Goal: Obtain resource: Download file/media

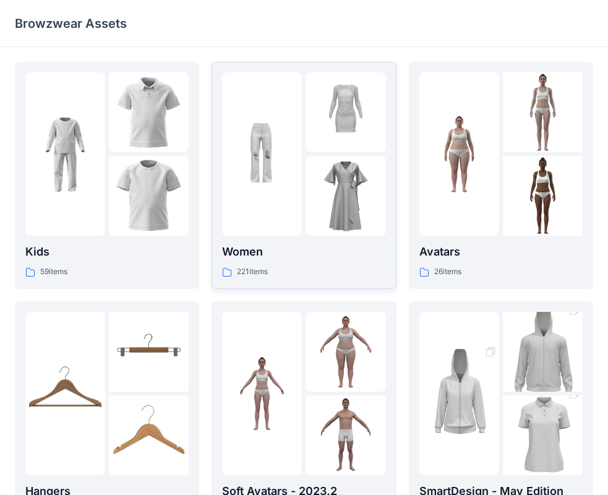
click at [343, 233] on img at bounding box center [346, 196] width 80 height 80
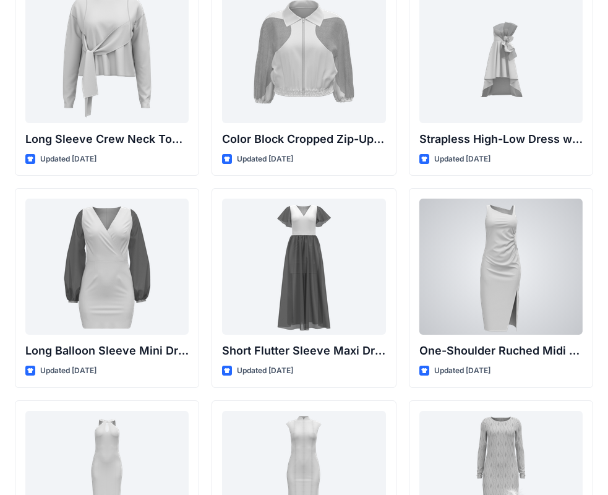
scroll to position [433, 0]
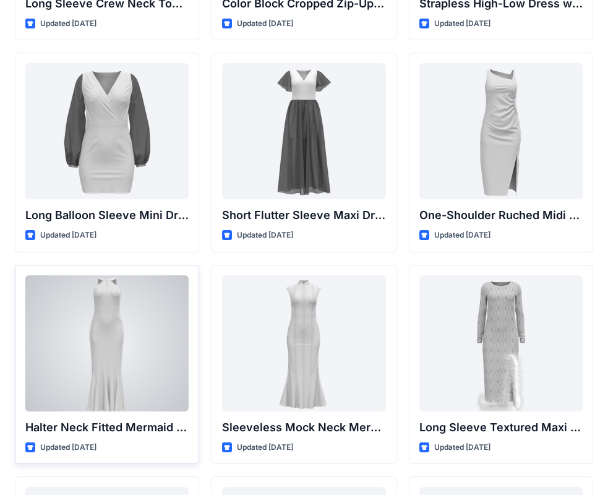
click at [174, 335] on div at bounding box center [106, 343] width 163 height 136
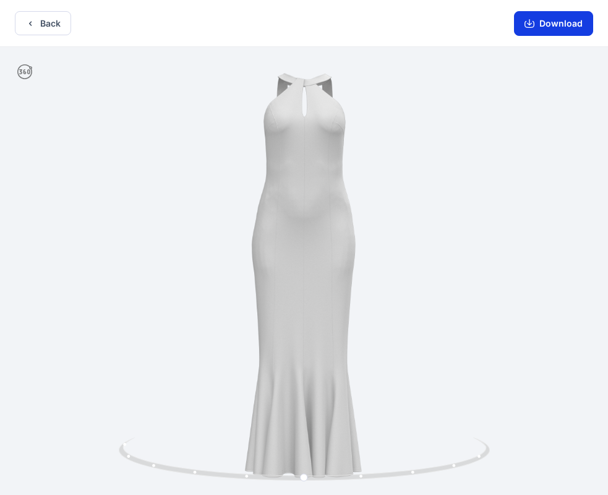
click at [561, 23] on button "Download" at bounding box center [553, 23] width 79 height 25
click at [41, 20] on button "Back" at bounding box center [43, 23] width 56 height 24
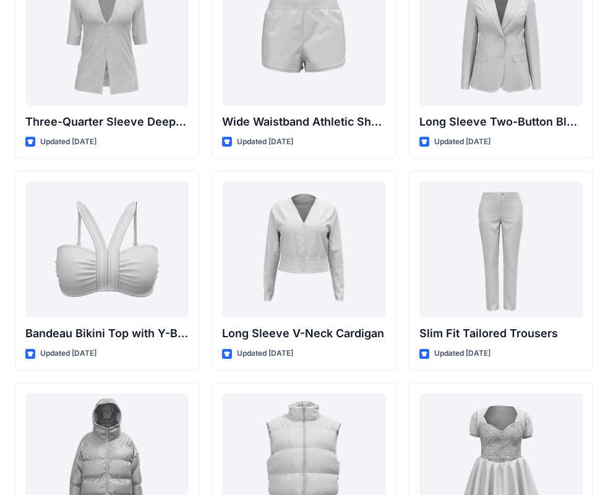
scroll to position [1309, 0]
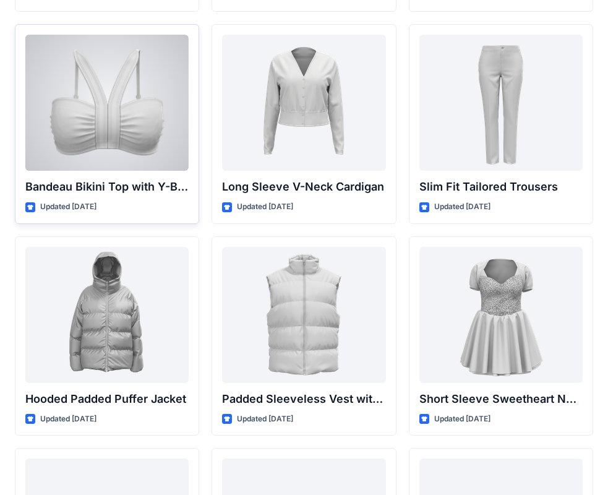
click at [143, 74] on div at bounding box center [106, 103] width 163 height 136
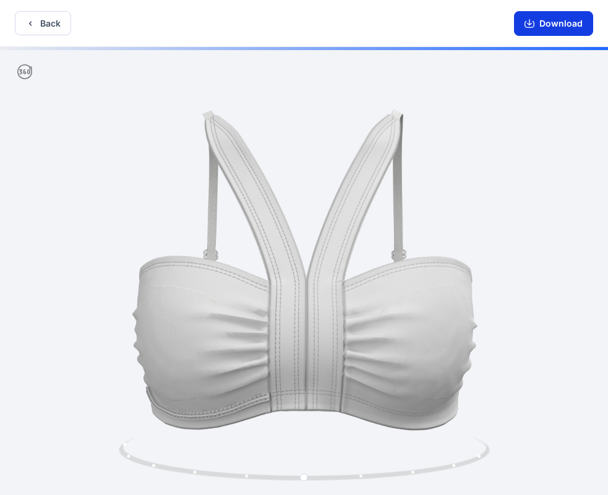
click at [541, 22] on button "Download" at bounding box center [553, 23] width 79 height 25
click at [44, 25] on button "Back" at bounding box center [43, 23] width 56 height 24
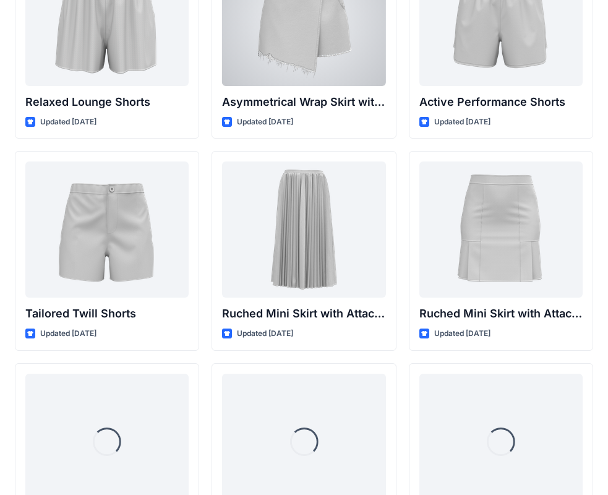
scroll to position [3190, 0]
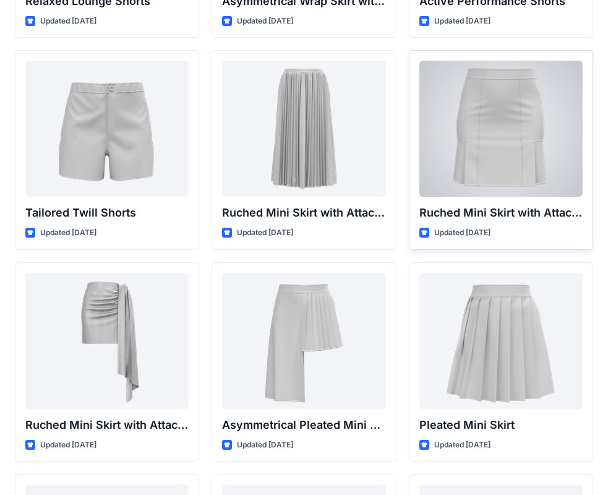
click at [560, 174] on div at bounding box center [500, 129] width 163 height 136
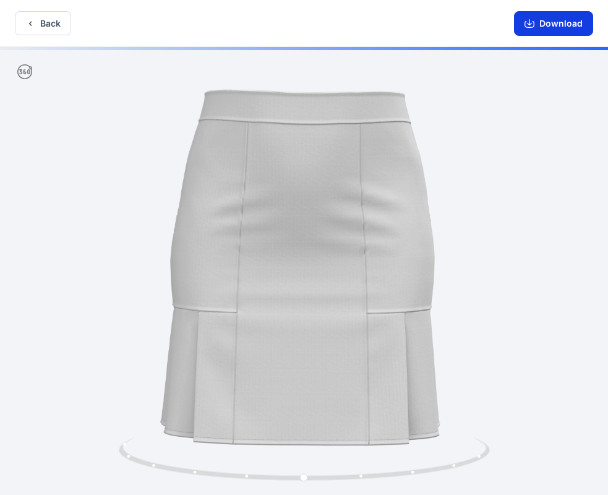
click at [547, 24] on button "Download" at bounding box center [553, 23] width 79 height 25
click at [55, 20] on button "Back" at bounding box center [43, 23] width 56 height 24
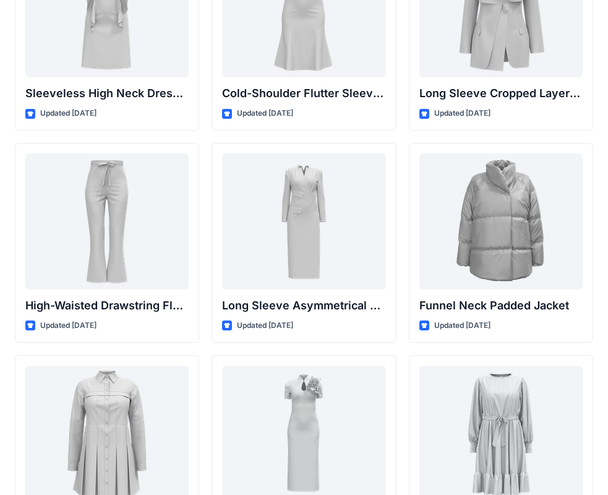
scroll to position [4594, 0]
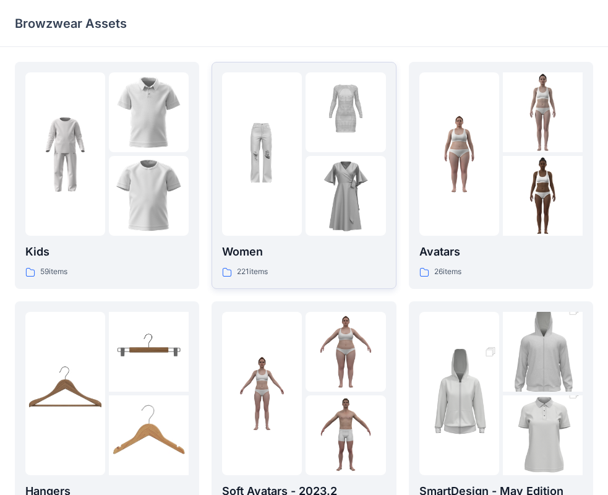
click at [312, 171] on div at bounding box center [346, 196] width 80 height 80
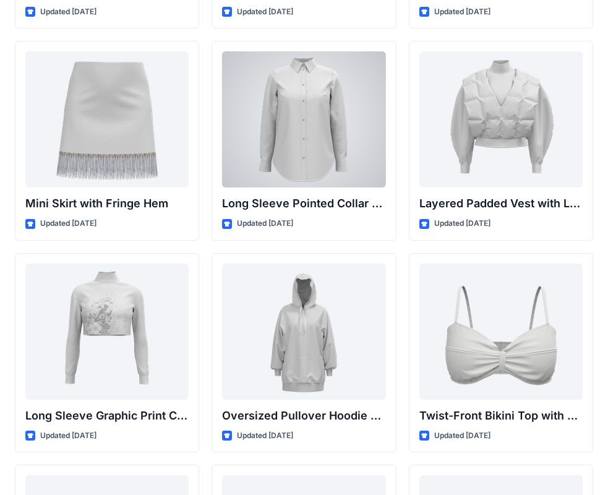
scroll to position [3685, 0]
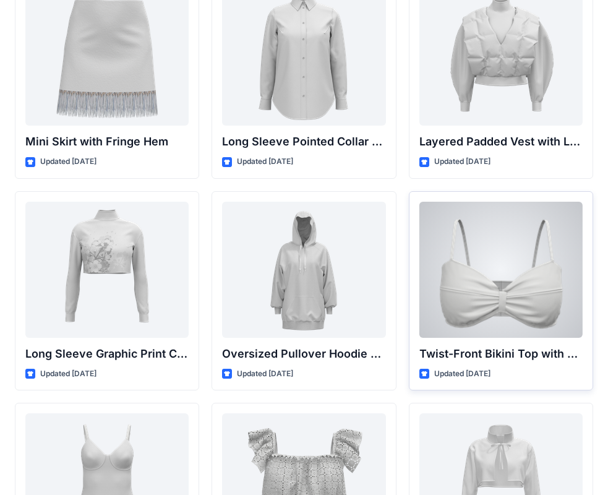
click at [566, 248] on div at bounding box center [500, 270] width 163 height 136
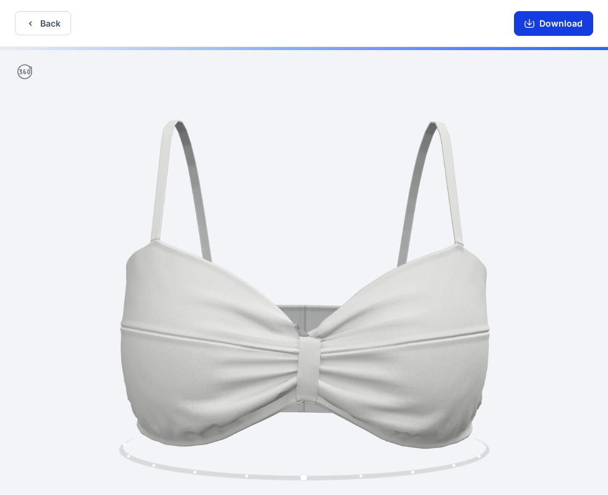
click at [570, 26] on button "Download" at bounding box center [553, 23] width 79 height 25
click at [46, 18] on button "Back" at bounding box center [43, 23] width 56 height 24
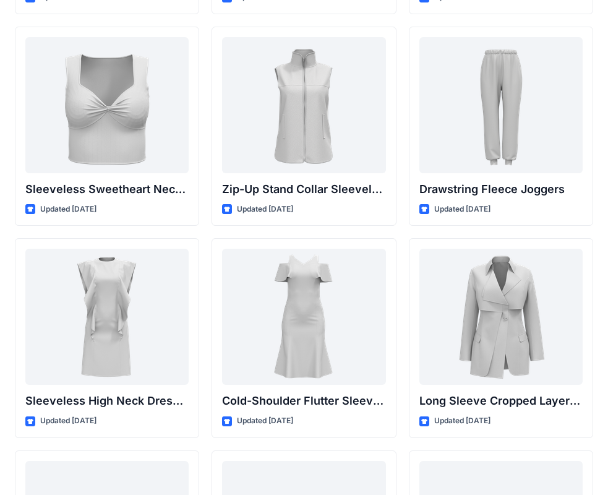
scroll to position [4285, 0]
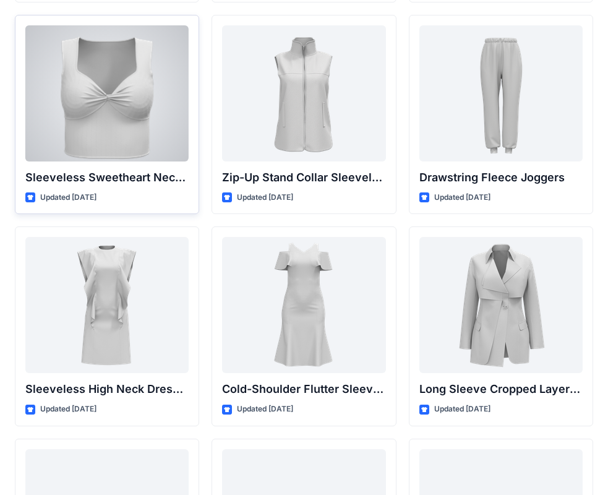
click at [142, 65] on div at bounding box center [106, 93] width 163 height 136
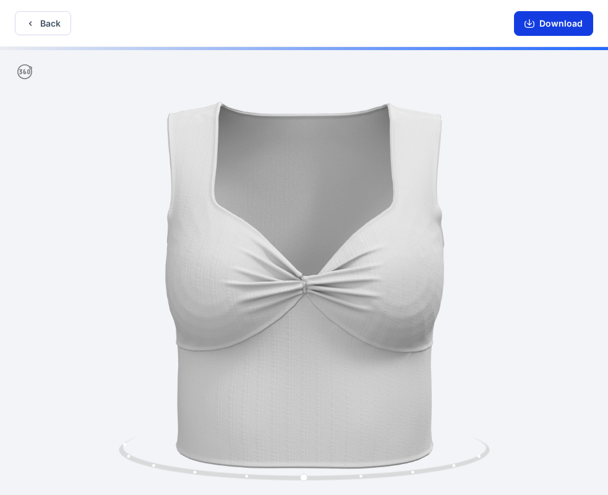
click at [568, 26] on button "Download" at bounding box center [553, 23] width 79 height 25
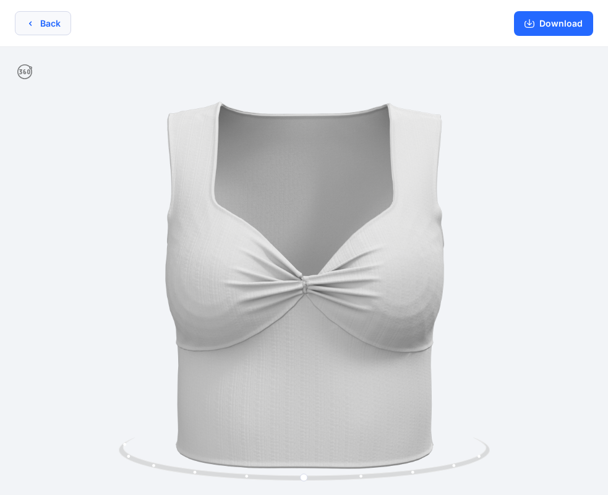
click at [62, 18] on button "Back" at bounding box center [43, 23] width 56 height 24
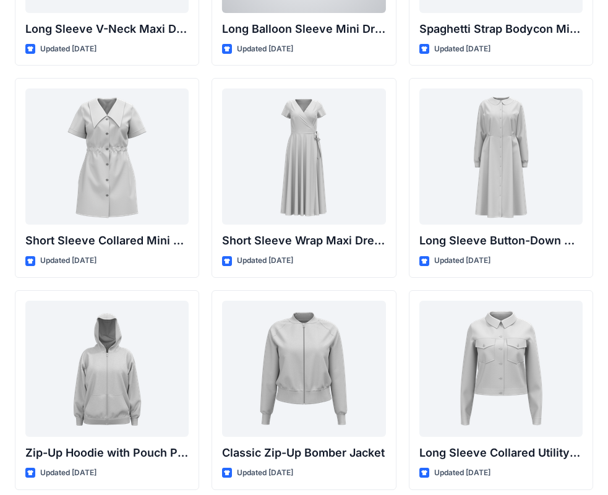
scroll to position [2113, 0]
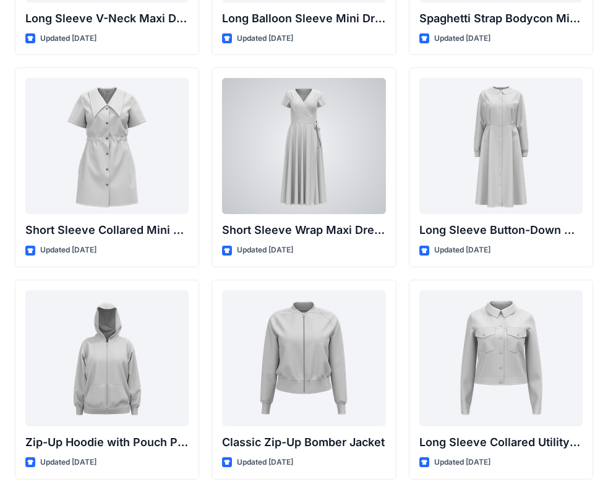
click at [296, 213] on div at bounding box center [303, 146] width 163 height 136
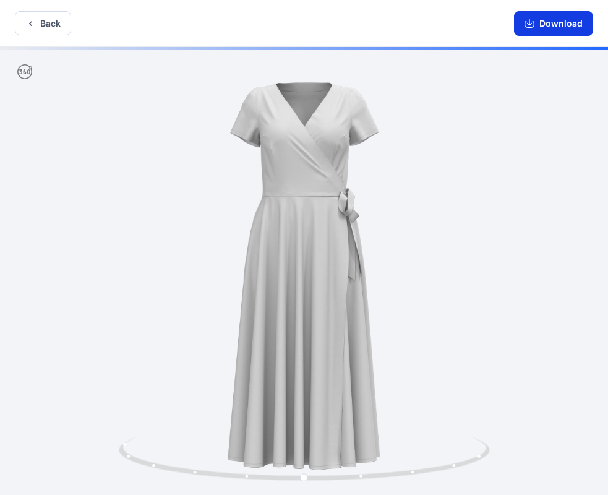
click at [562, 27] on button "Download" at bounding box center [553, 23] width 79 height 25
click at [15, 22] on button "Back" at bounding box center [43, 23] width 56 height 24
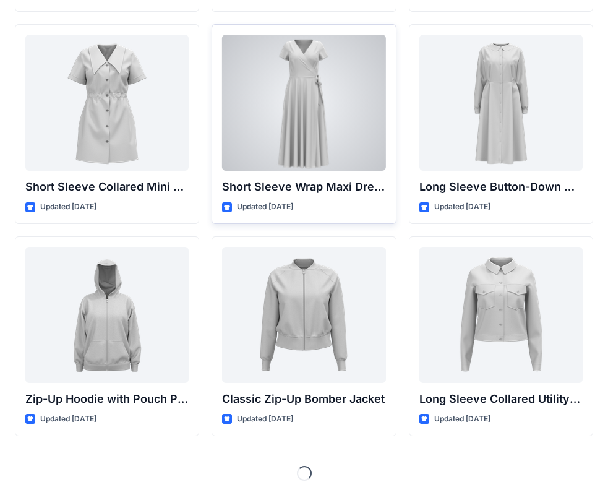
scroll to position [2157, 0]
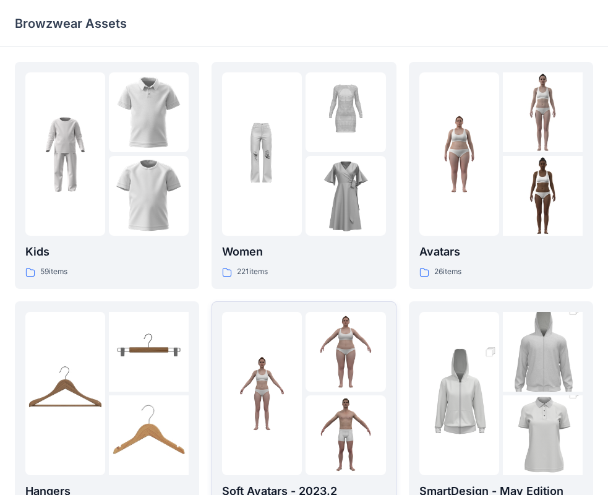
click at [299, 441] on div at bounding box center [262, 393] width 80 height 163
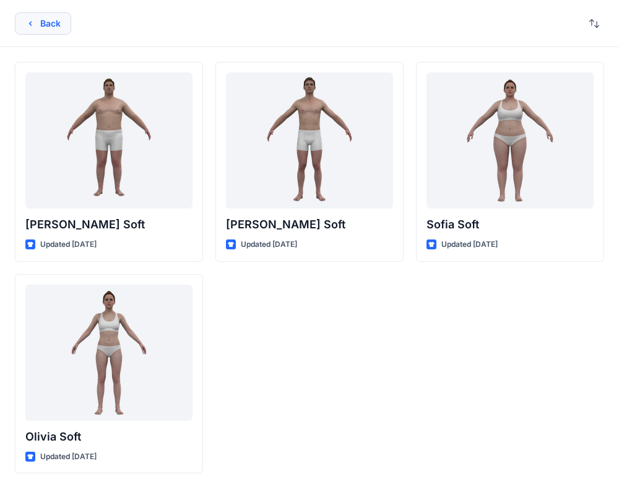
click at [36, 24] on button "Back" at bounding box center [43, 23] width 56 height 22
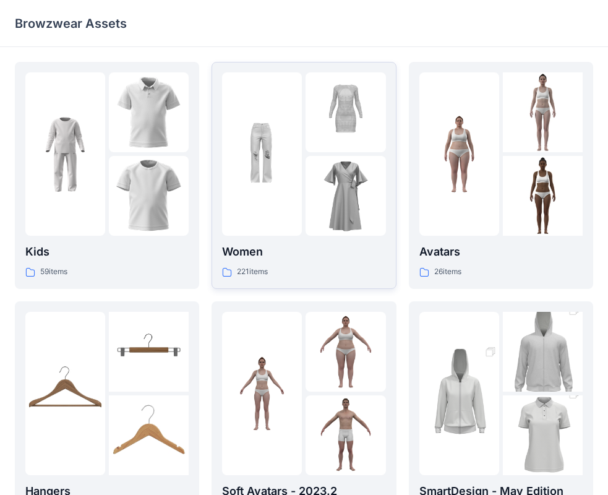
click at [334, 197] on img at bounding box center [346, 196] width 80 height 80
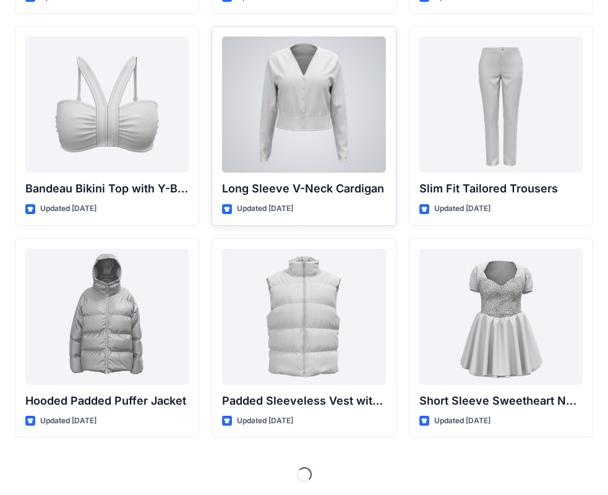
scroll to position [1309, 0]
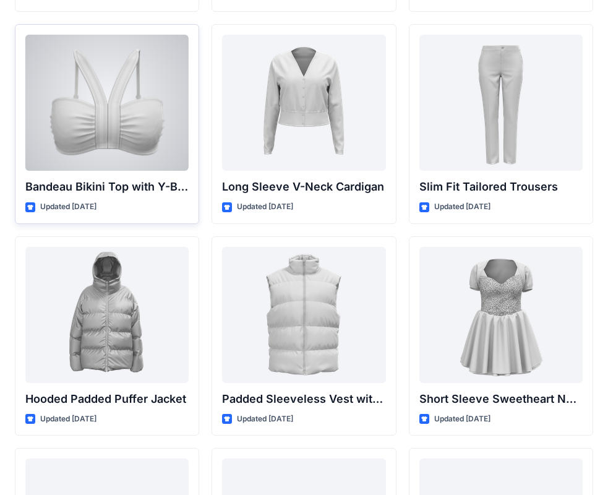
click at [158, 140] on div at bounding box center [106, 103] width 163 height 136
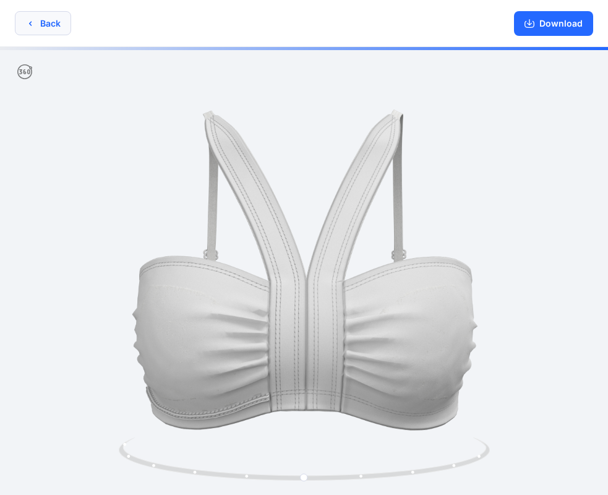
click at [64, 31] on button "Back" at bounding box center [43, 23] width 56 height 24
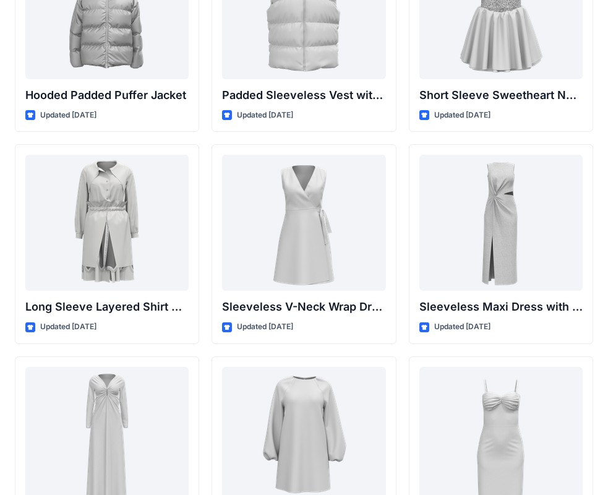
scroll to position [1618, 0]
